Goal: Navigation & Orientation: Find specific page/section

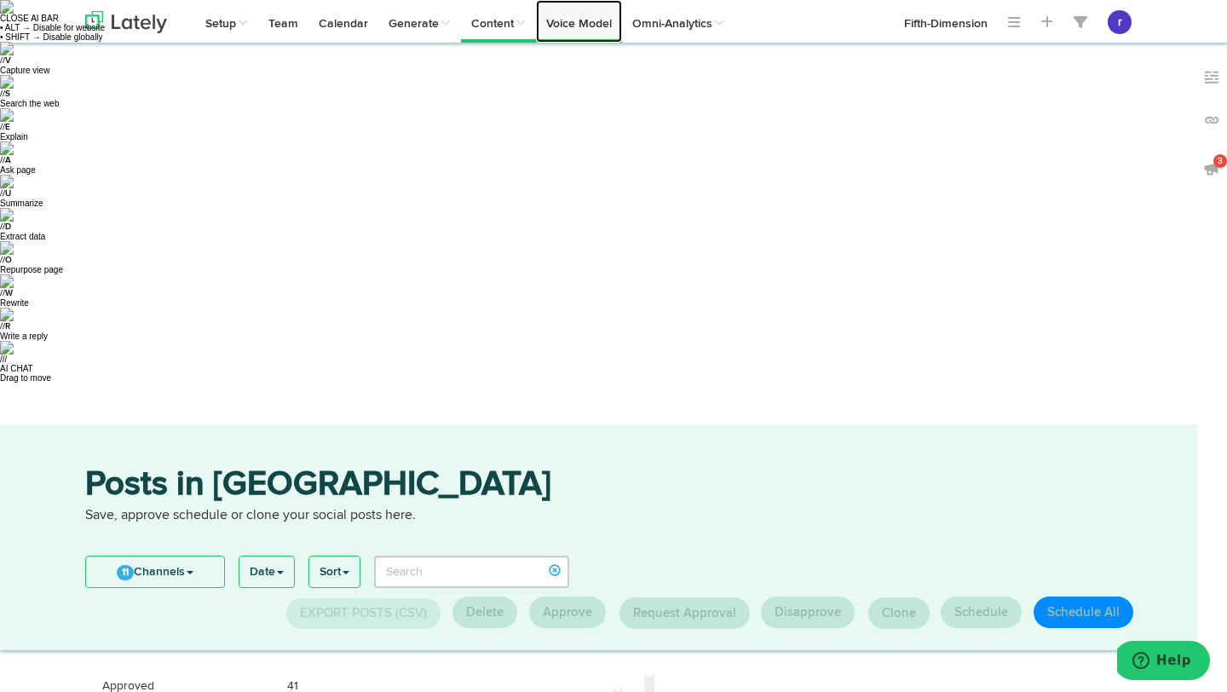
click at [585, 35] on link "Voice Model" at bounding box center [579, 21] width 86 height 43
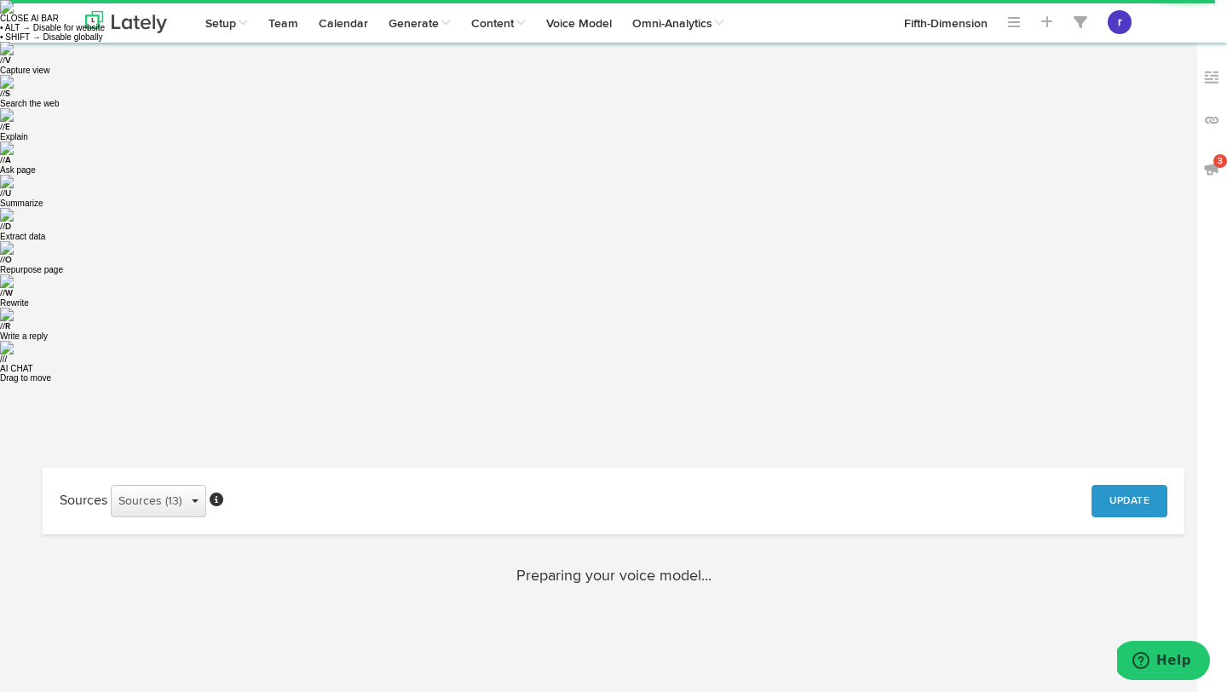
click at [196, 488] on div "Sources (13)" at bounding box center [158, 501] width 80 height 26
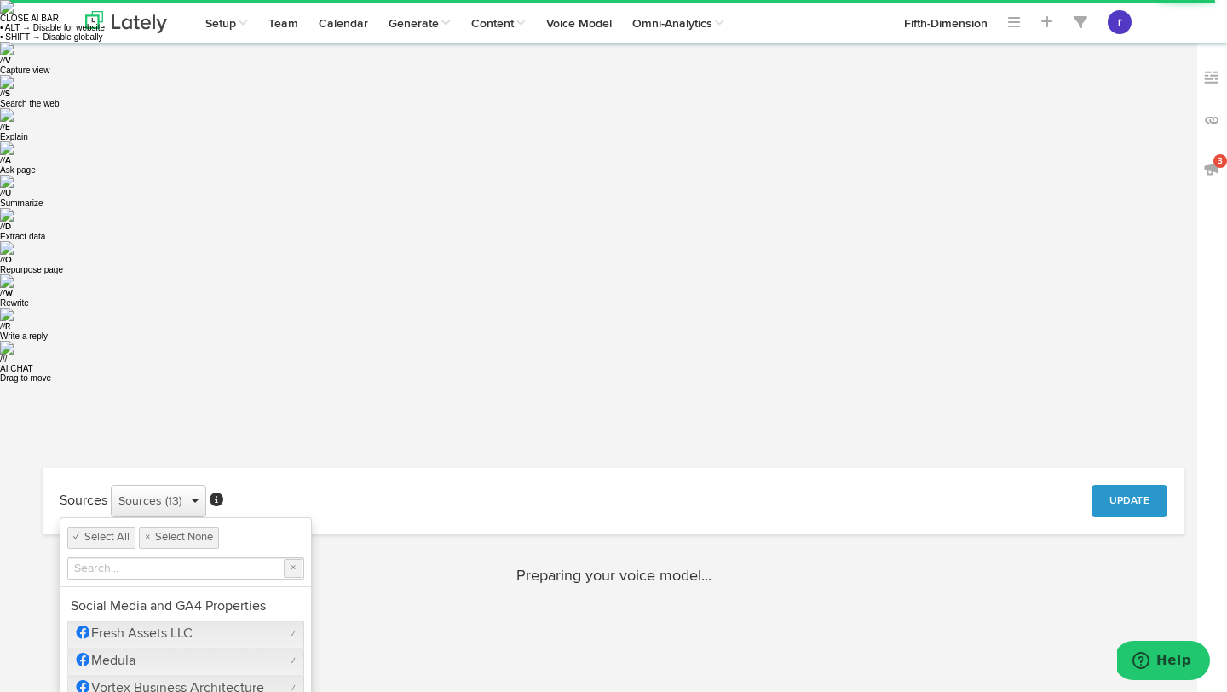
click at [196, 488] on div "Sources (13)" at bounding box center [158, 501] width 80 height 26
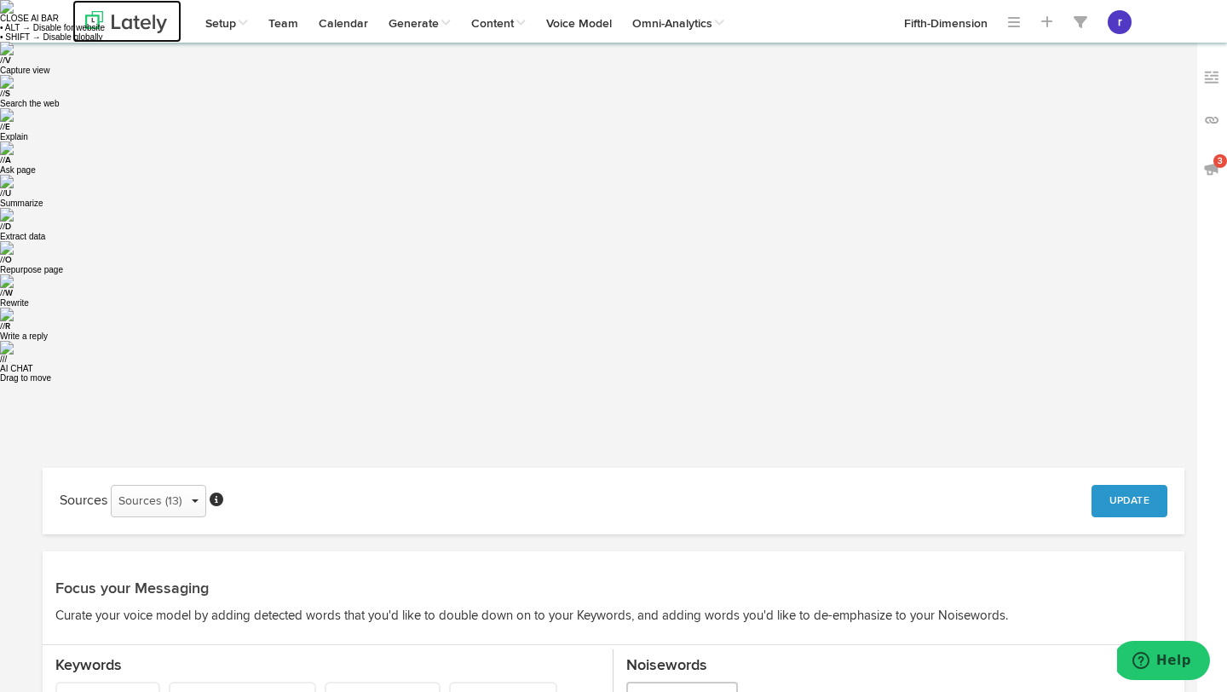
click at [165, 23] on img at bounding box center [126, 22] width 82 height 22
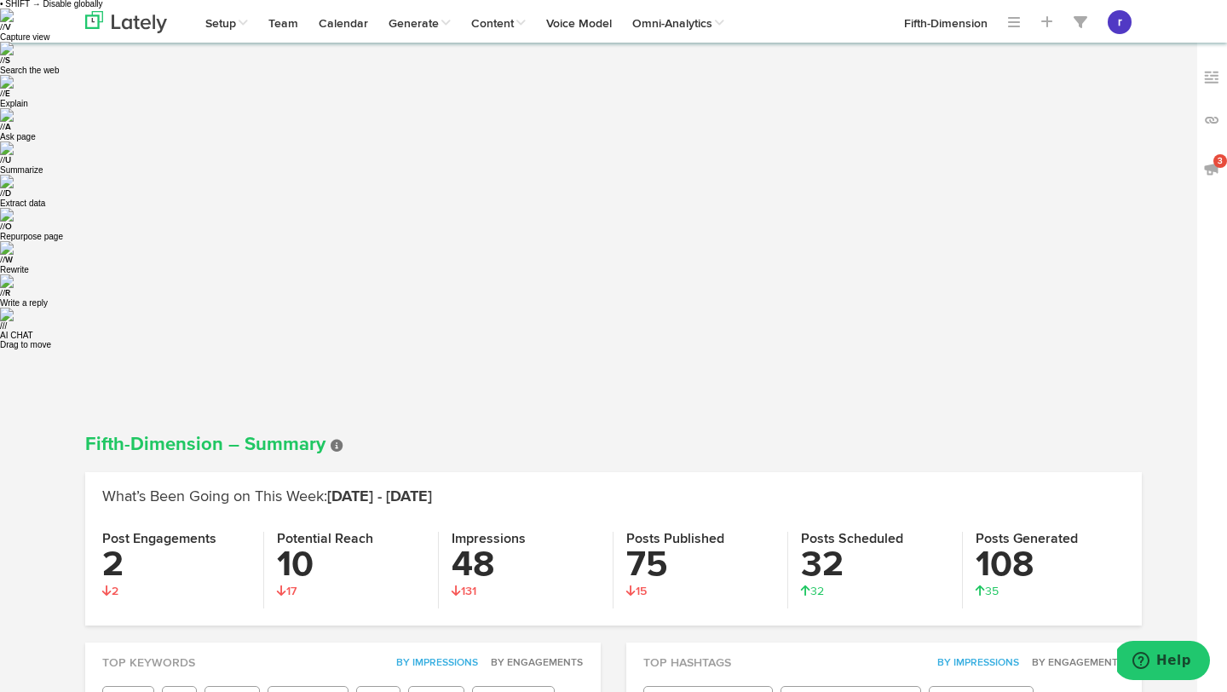
scroll to position [30, 0]
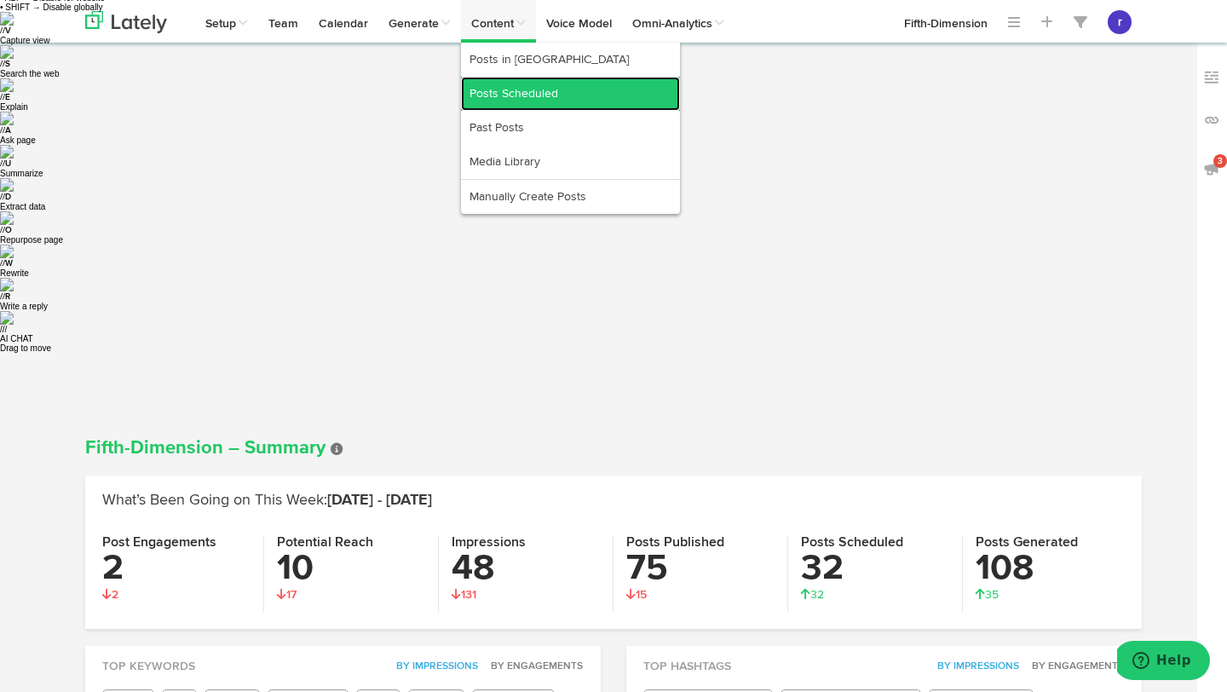
click at [537, 102] on link "Posts Scheduled" at bounding box center [570, 94] width 219 height 34
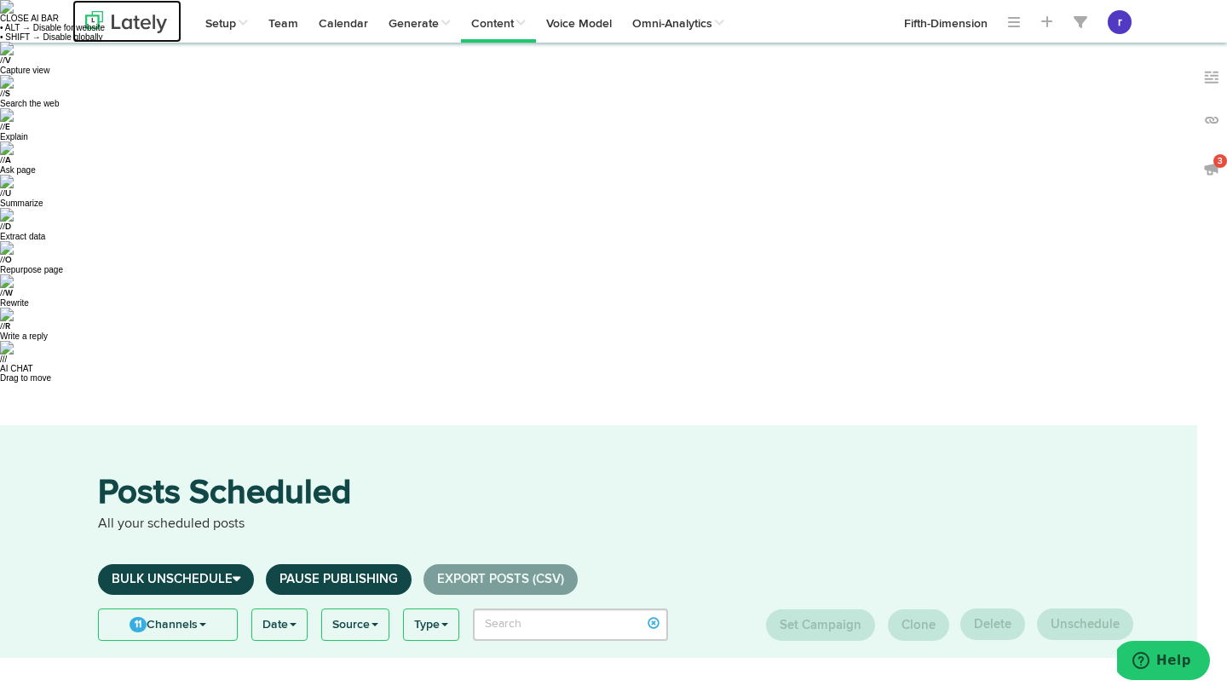
click at [152, 27] on img at bounding box center [126, 22] width 82 height 22
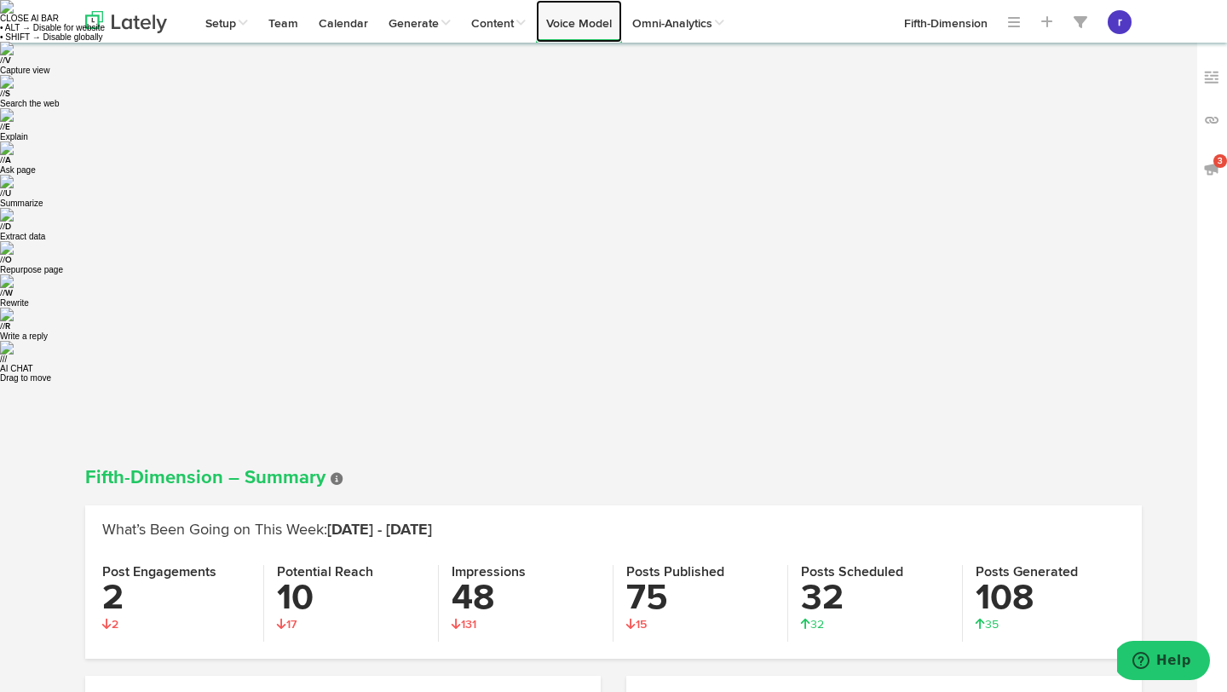
click at [591, 17] on link "Voice Model" at bounding box center [579, 21] width 86 height 43
